Goal: Transaction & Acquisition: Book appointment/travel/reservation

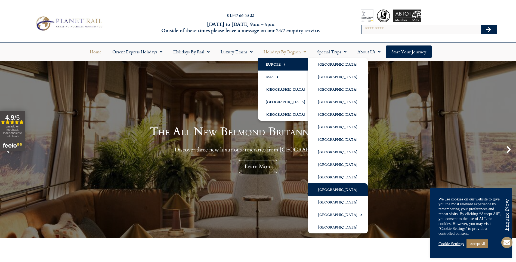
click at [329, 188] on link "[GEOGRAPHIC_DATA]" at bounding box center [338, 189] width 60 height 13
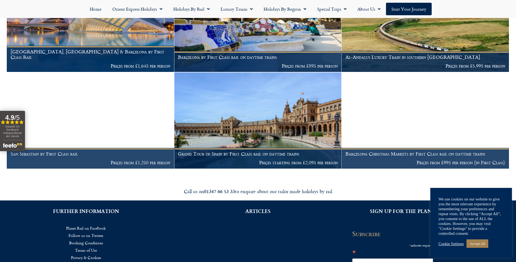
scroll to position [285, 0]
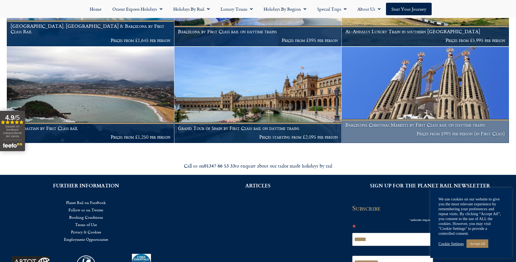
click at [429, 142] on figcaption "Barcelona Christmas Markets by First Class rail on daytime trains Prices from £…" at bounding box center [425, 131] width 167 height 24
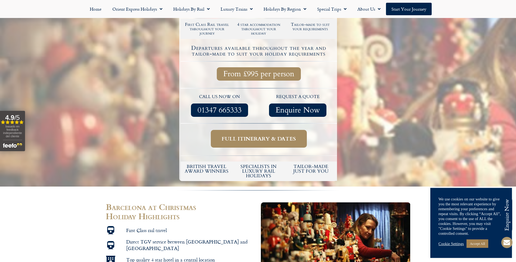
scroll to position [82, 0]
